Goal: Task Accomplishment & Management: Use online tool/utility

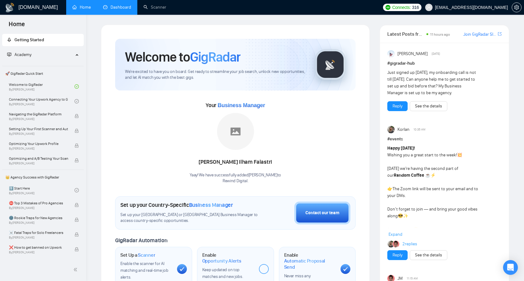
click at [116, 8] on link "Dashboard" at bounding box center [117, 7] width 28 height 5
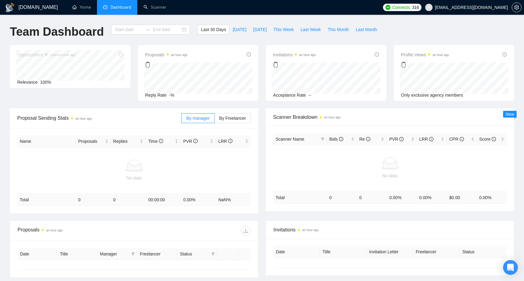
type input "[DATE]"
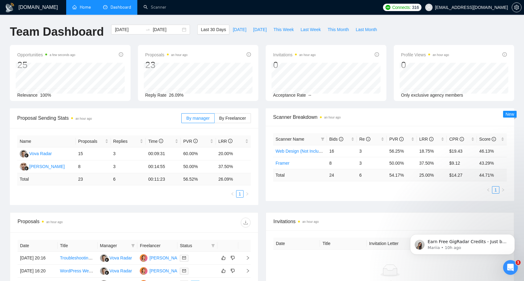
click at [79, 5] on link "Home" at bounding box center [81, 7] width 18 height 5
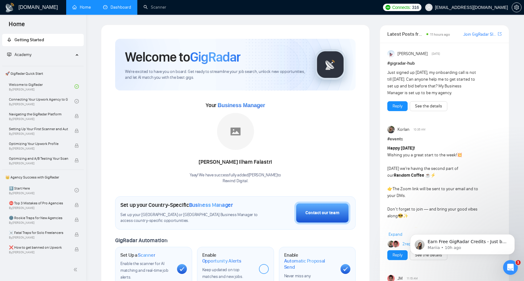
click at [120, 5] on link "Dashboard" at bounding box center [117, 7] width 28 height 5
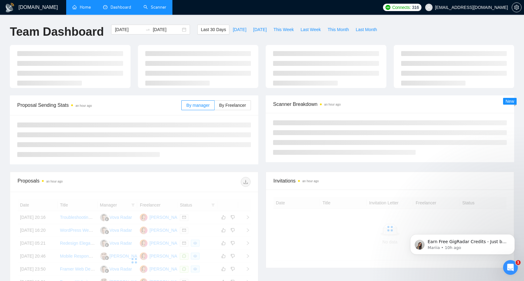
click at [162, 8] on link "Scanner" at bounding box center [155, 7] width 23 height 5
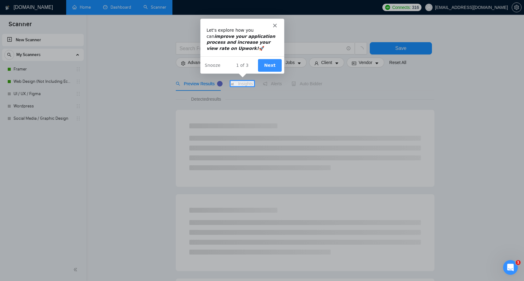
click at [274, 25] on polygon "Close" at bounding box center [275, 25] width 4 height 4
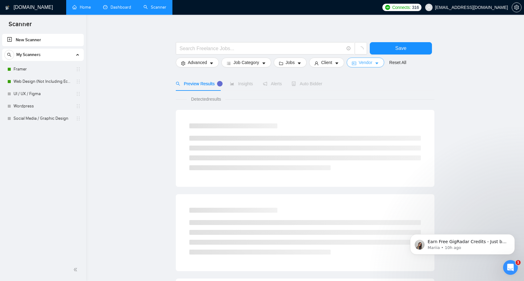
click at [379, 64] on icon "caret-down" at bounding box center [377, 63] width 4 height 4
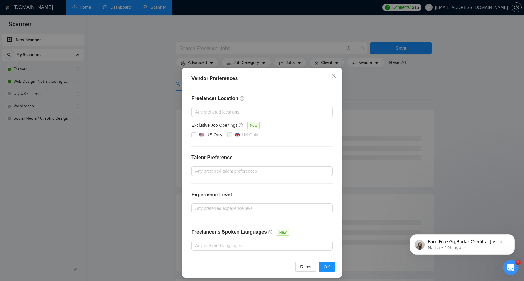
click at [381, 104] on div "Vendor Preferences Freelancer Location Any preffered locations Exclusive Job Op…" at bounding box center [262, 140] width 524 height 281
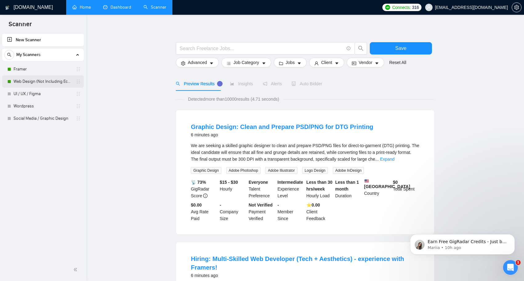
click at [55, 80] on link "Web Design (Not Including Ecommerce / Shopify)" at bounding box center [43, 81] width 59 height 12
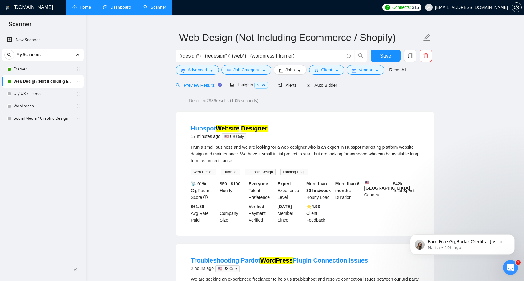
scroll to position [17, 0]
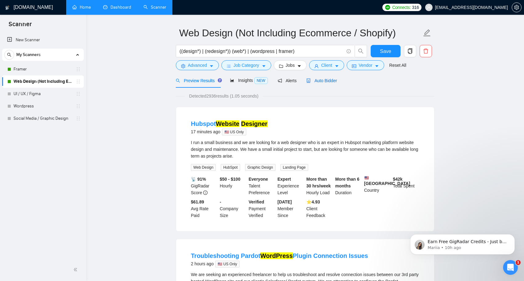
click at [326, 80] on span "Auto Bidder" at bounding box center [322, 80] width 31 height 5
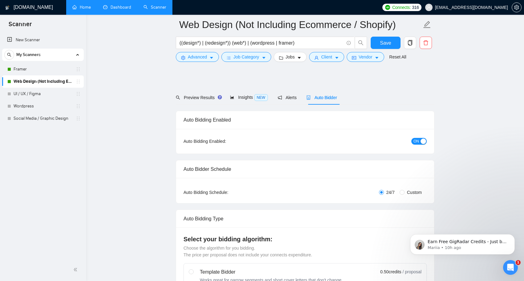
scroll to position [254, 0]
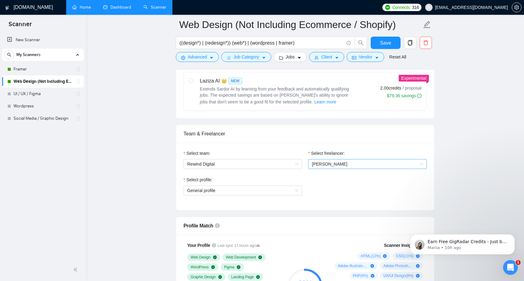
click at [342, 165] on span "[PERSON_NAME]" at bounding box center [367, 164] width 111 height 9
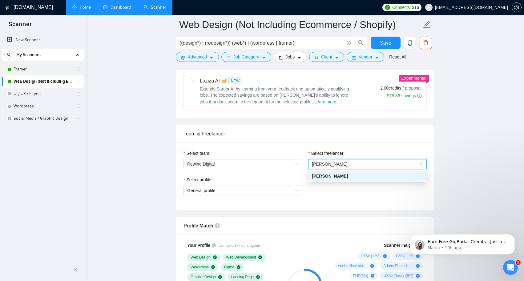
click at [339, 139] on div "Team & Freelancer" at bounding box center [305, 134] width 243 height 18
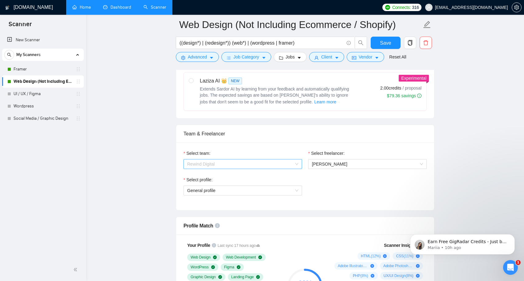
click at [296, 163] on span "Rewind Digital" at bounding box center [242, 164] width 111 height 9
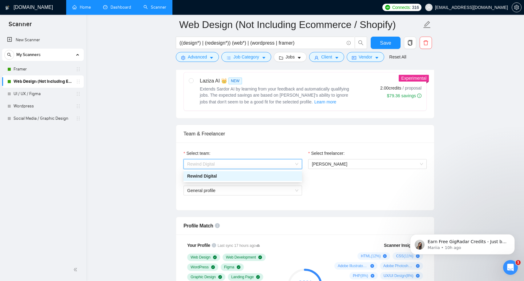
click at [296, 163] on span "Rewind Digital" at bounding box center [242, 164] width 111 height 9
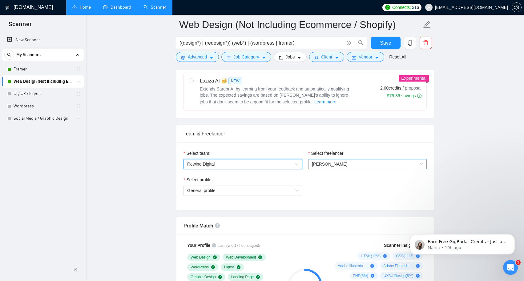
click at [332, 164] on span "[PERSON_NAME]" at bounding box center [329, 164] width 35 height 5
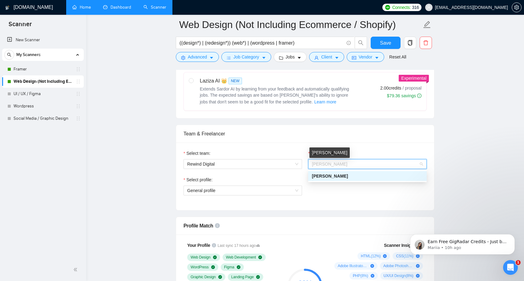
click at [332, 164] on span "[PERSON_NAME]" at bounding box center [329, 164] width 35 height 5
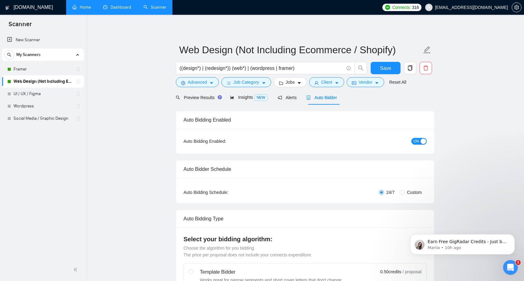
scroll to position [0, 0]
click at [39, 95] on link "UI / UX / Figma" at bounding box center [43, 94] width 59 height 12
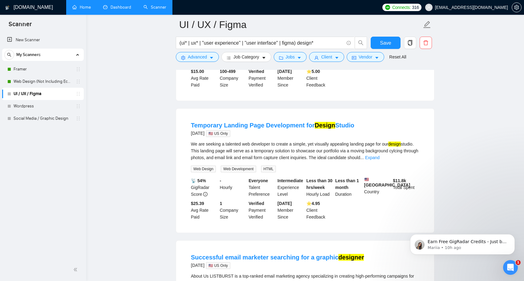
scroll to position [1137, 0]
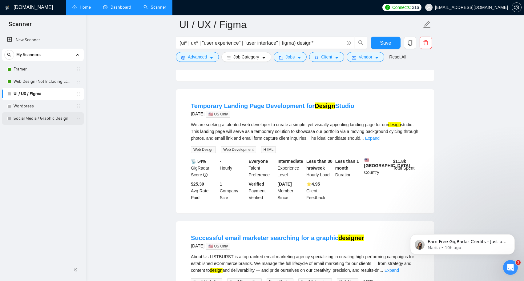
click at [58, 116] on link "Social Media / Graphic Design" at bounding box center [43, 118] width 59 height 12
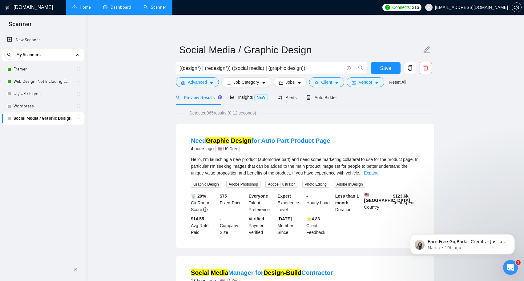
click at [81, 9] on link "Home" at bounding box center [81, 7] width 18 height 5
